Goal: Transaction & Acquisition: Purchase product/service

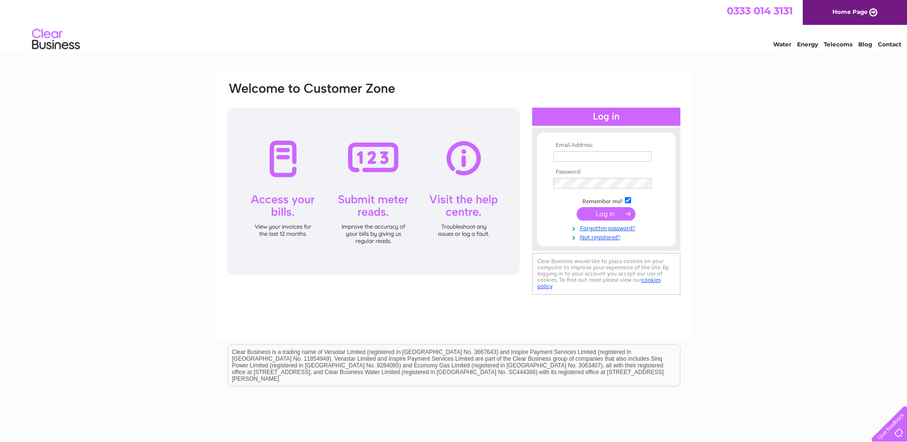
type input "leeanthonygallagher@yahoo.co.uk"
click at [598, 208] on input "submit" at bounding box center [606, 213] width 59 height 13
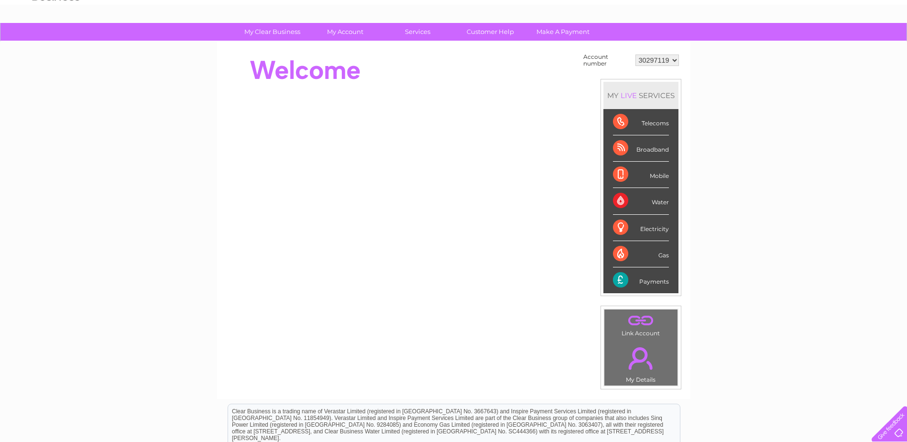
scroll to position [48, 0]
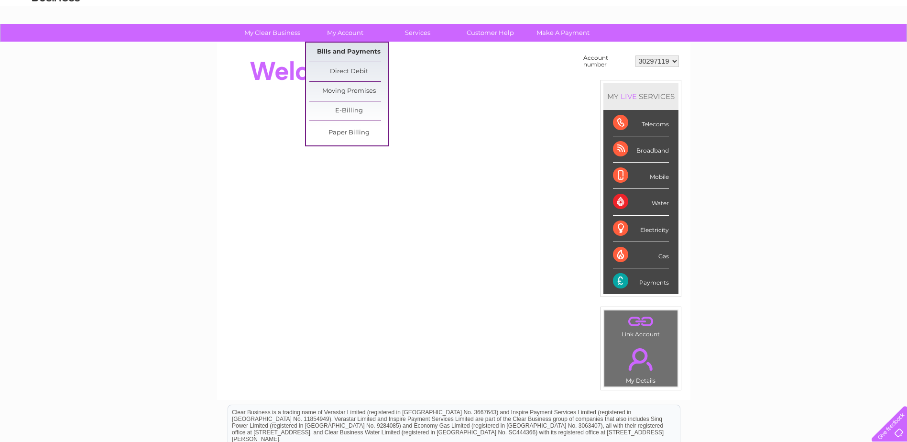
click at [364, 55] on link "Bills and Payments" at bounding box center [349, 52] width 79 height 19
click at [334, 57] on link "Bills and Payments" at bounding box center [349, 52] width 79 height 19
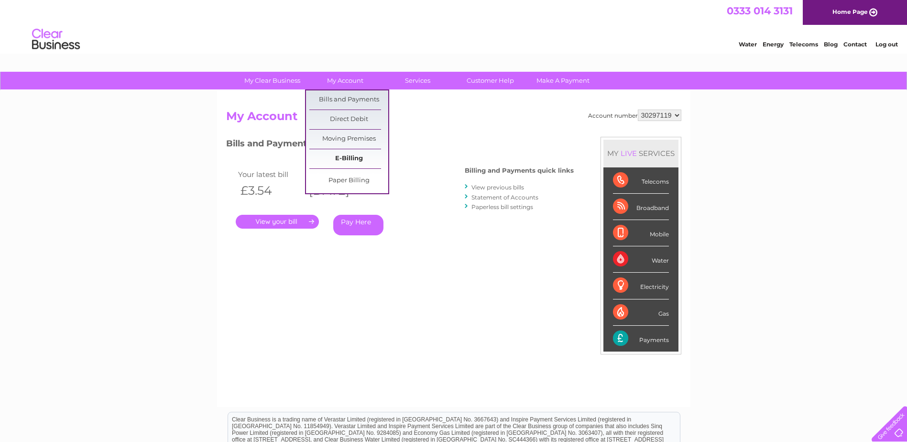
click at [350, 158] on link "E-Billing" at bounding box center [349, 158] width 79 height 19
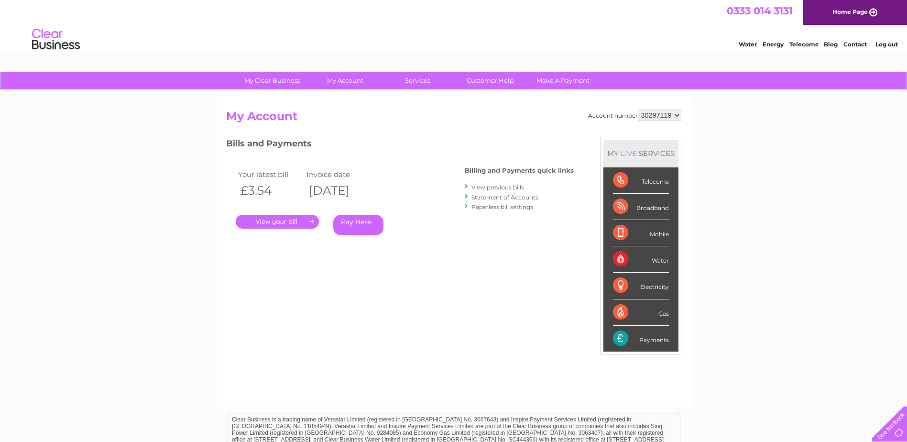
click at [298, 223] on link "." at bounding box center [277, 222] width 83 height 14
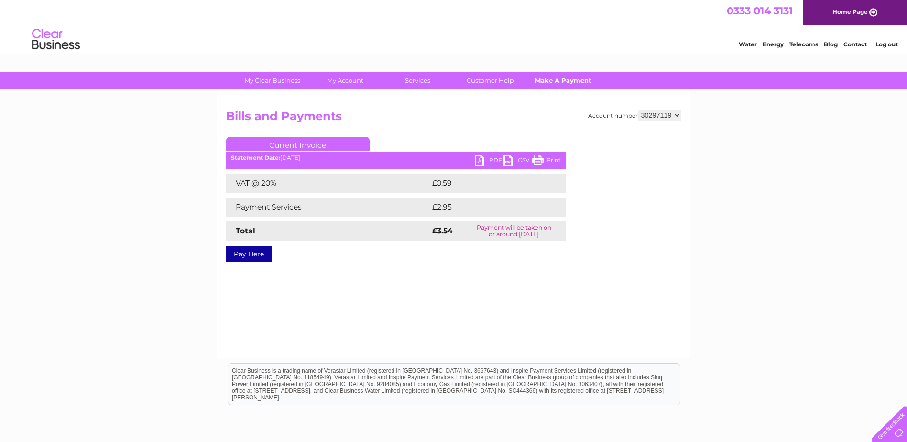
click at [561, 83] on link "Make A Payment" at bounding box center [563, 81] width 79 height 18
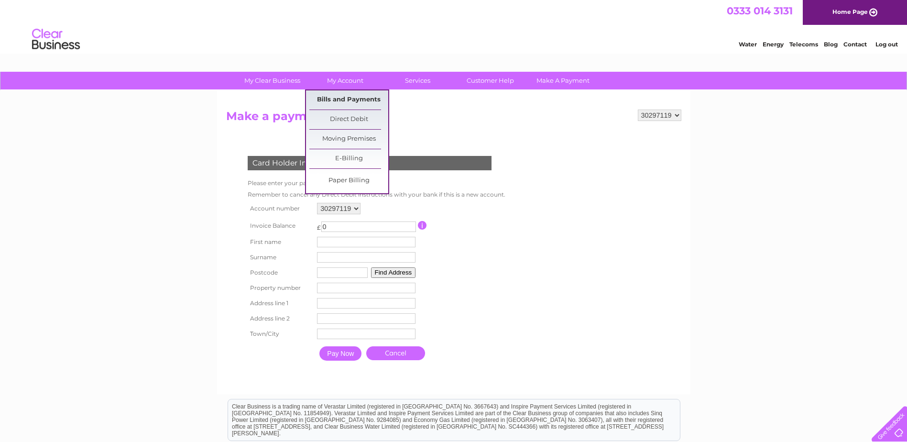
click at [365, 101] on link "Bills and Payments" at bounding box center [349, 99] width 79 height 19
click at [356, 95] on link "Bills and Payments" at bounding box center [349, 99] width 79 height 19
click at [357, 116] on link "Direct Debit" at bounding box center [349, 119] width 79 height 19
